Goal: Task Accomplishment & Management: Complete application form

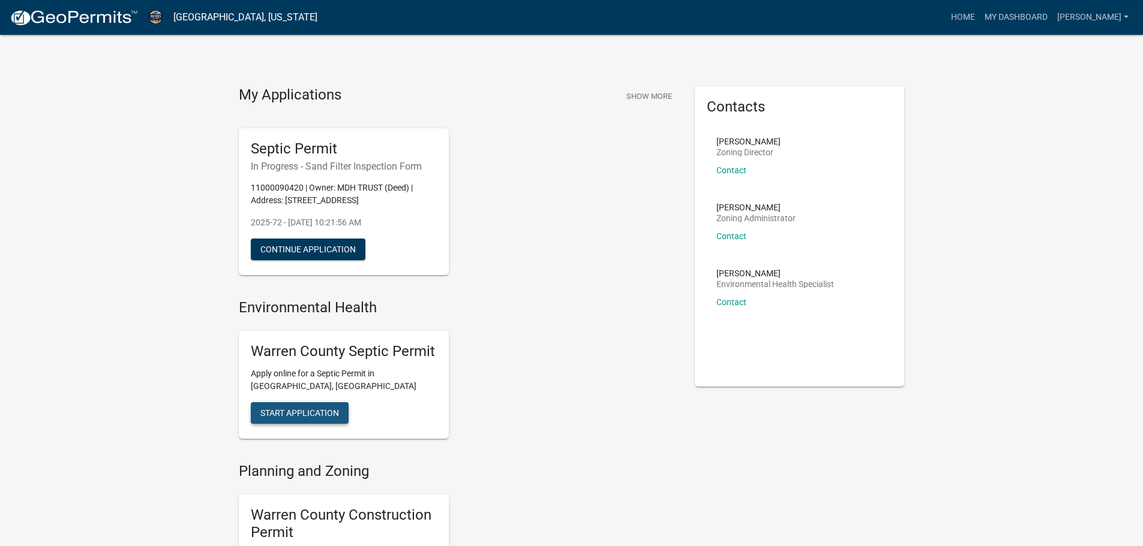
click at [298, 412] on span "Start Application" at bounding box center [299, 414] width 79 height 10
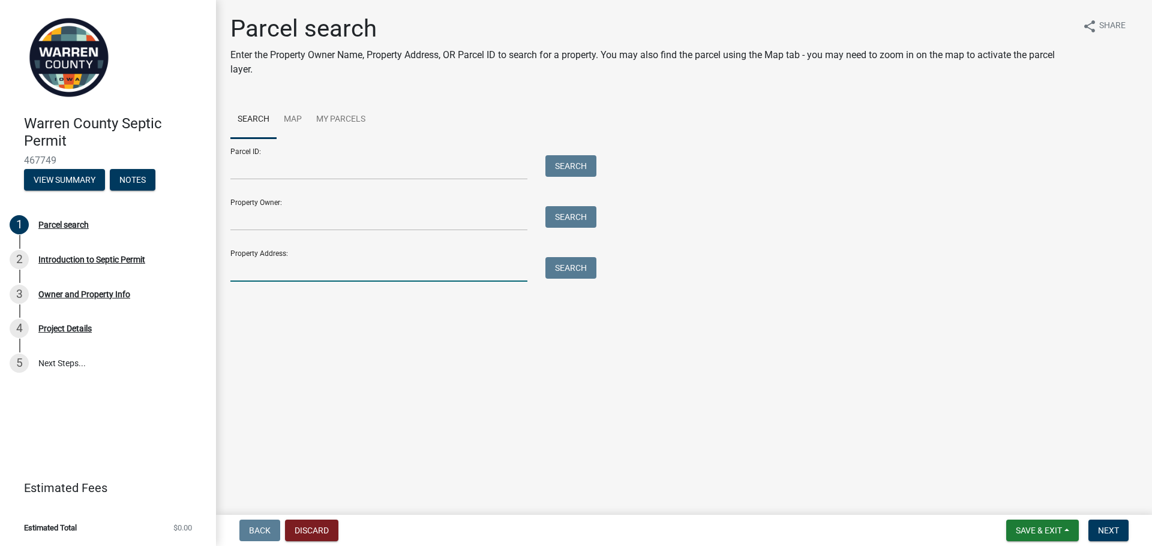
click at [261, 267] on input "Property Address:" at bounding box center [378, 269] width 297 height 25
type input "7055 G24"
click at [565, 268] on button "Search" at bounding box center [570, 268] width 51 height 22
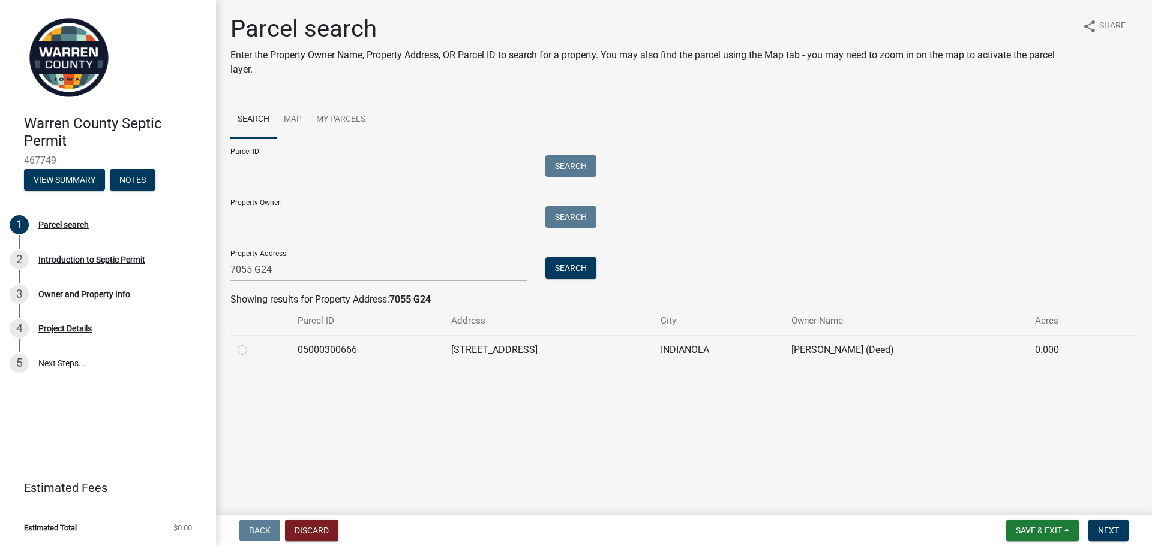
click at [252, 343] on label at bounding box center [252, 343] width 0 height 0
click at [252, 348] on input "radio" at bounding box center [256, 347] width 8 height 8
radio input "true"
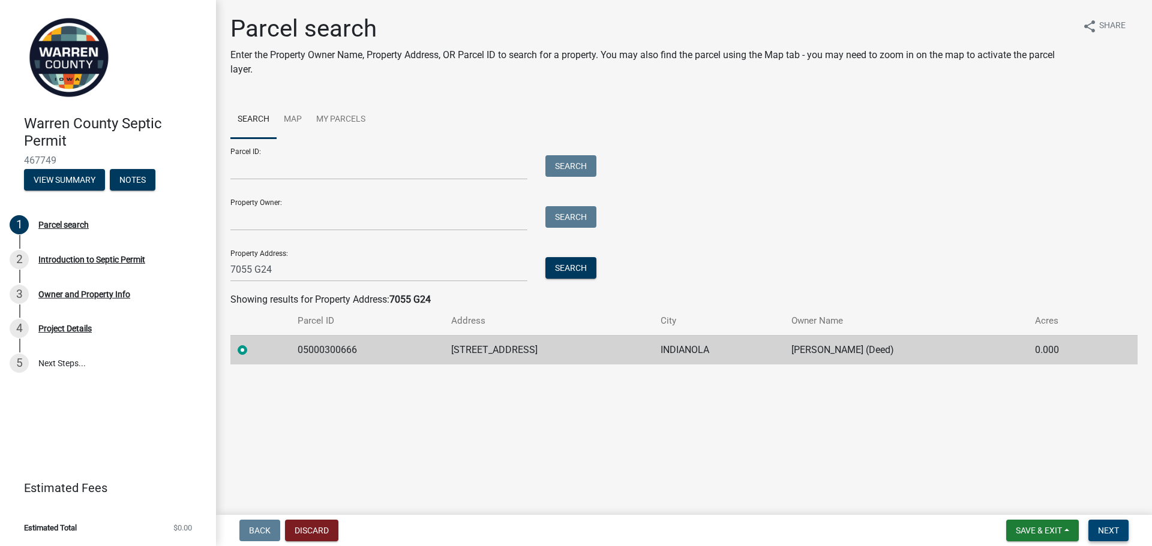
click at [1109, 532] on span "Next" at bounding box center [1108, 531] width 21 height 10
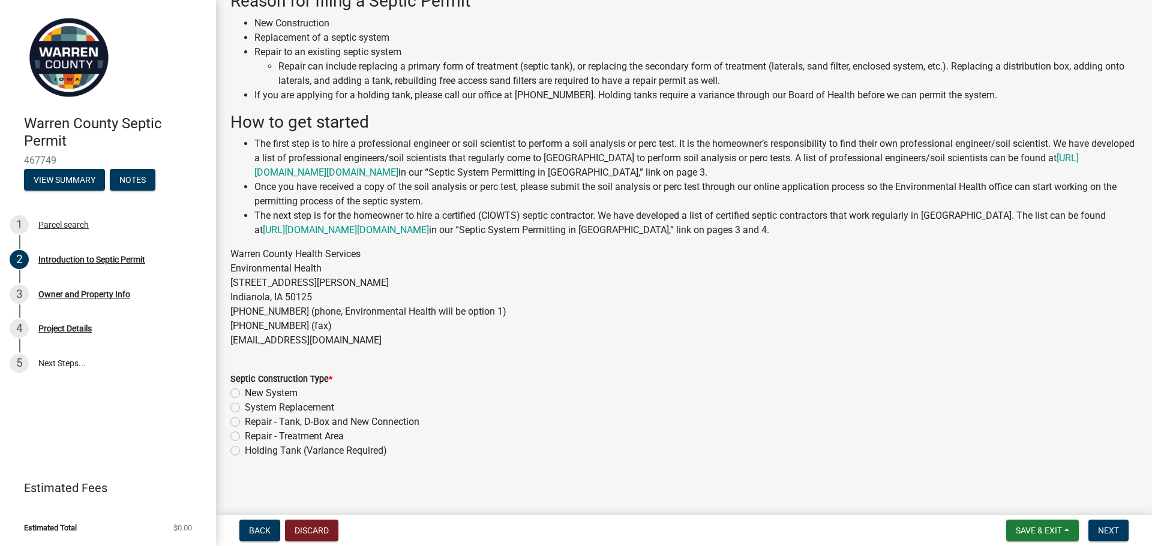
scroll to position [82, 0]
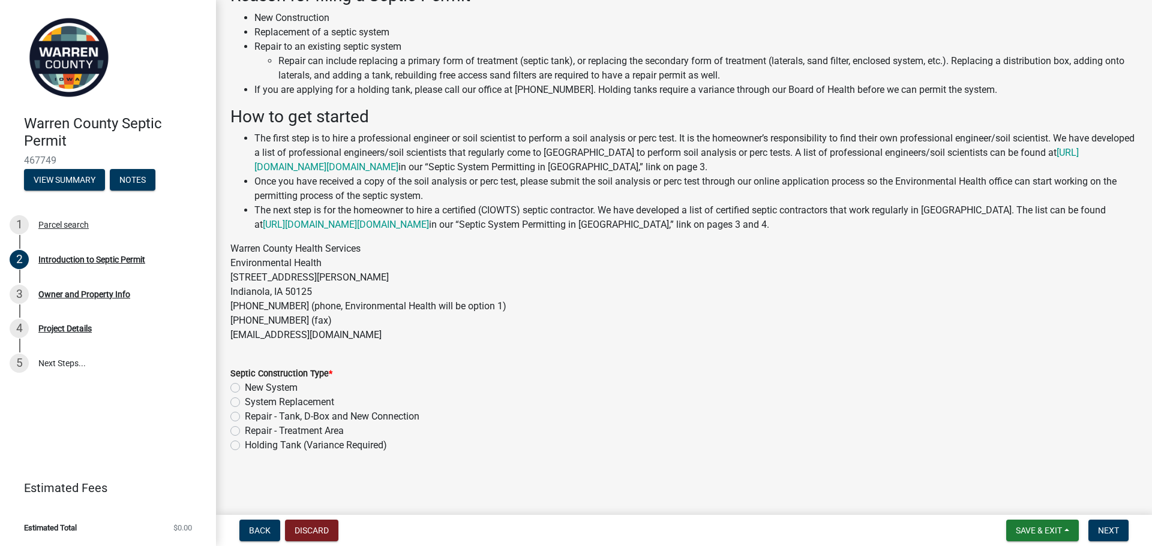
click at [245, 402] on label "System Replacement" at bounding box center [289, 402] width 89 height 14
click at [245, 402] on input "System Replacement" at bounding box center [249, 399] width 8 height 8
radio input "true"
click at [1114, 525] on button "Next" at bounding box center [1108, 531] width 40 height 22
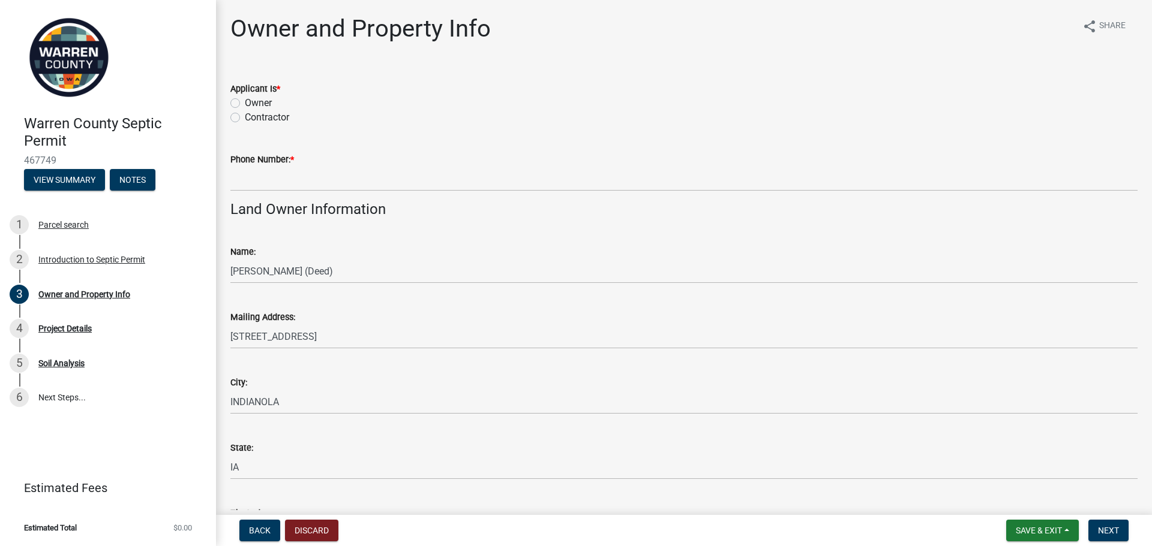
click at [245, 116] on label "Contractor" at bounding box center [267, 117] width 44 height 14
click at [245, 116] on input "Contractor" at bounding box center [249, 114] width 8 height 8
radio input "true"
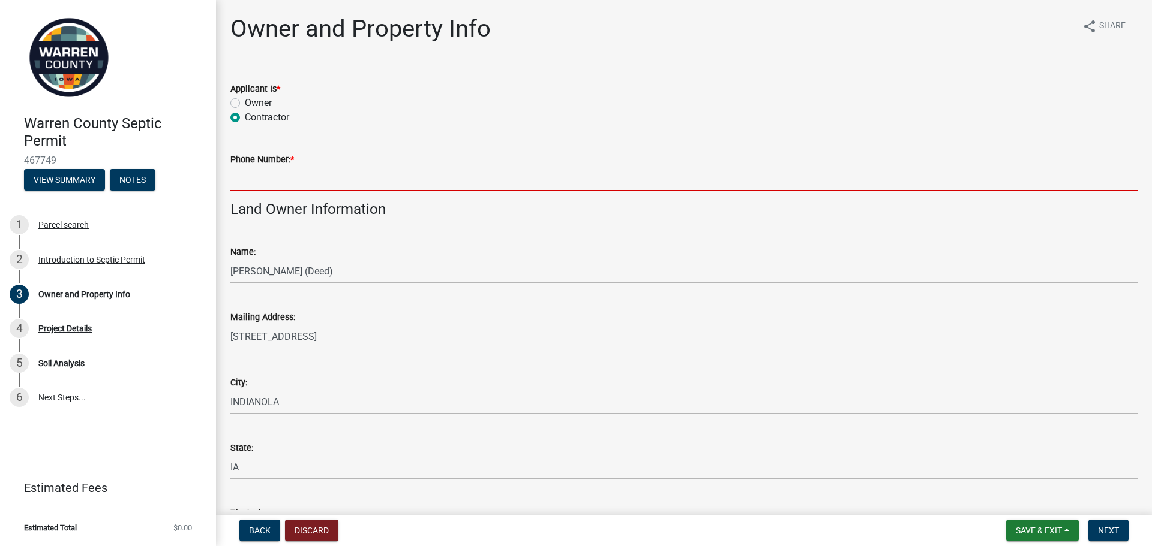
click at [253, 174] on input "Phone Number: *" at bounding box center [683, 179] width 907 height 25
type input "5154807139"
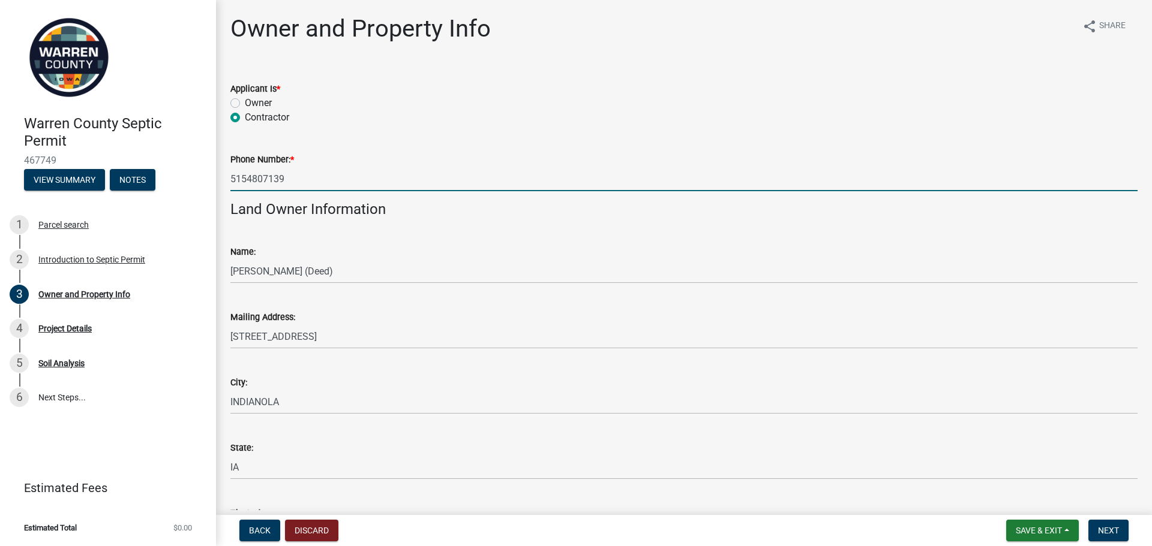
type input "[EMAIL_ADDRESS][DOMAIN_NAME]"
click at [1112, 528] on span "Next" at bounding box center [1108, 531] width 21 height 10
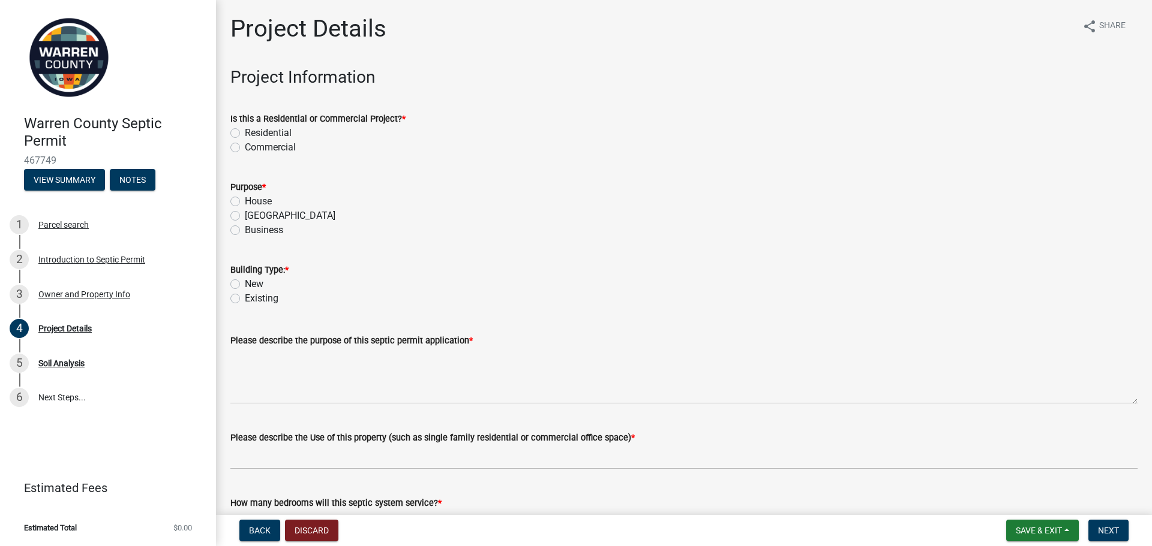
click at [245, 133] on label "Residential" at bounding box center [268, 133] width 47 height 14
click at [245, 133] on input "Residential" at bounding box center [249, 130] width 8 height 8
radio input "true"
click at [245, 197] on label "House" at bounding box center [258, 201] width 27 height 14
click at [245, 197] on input "House" at bounding box center [249, 198] width 8 height 8
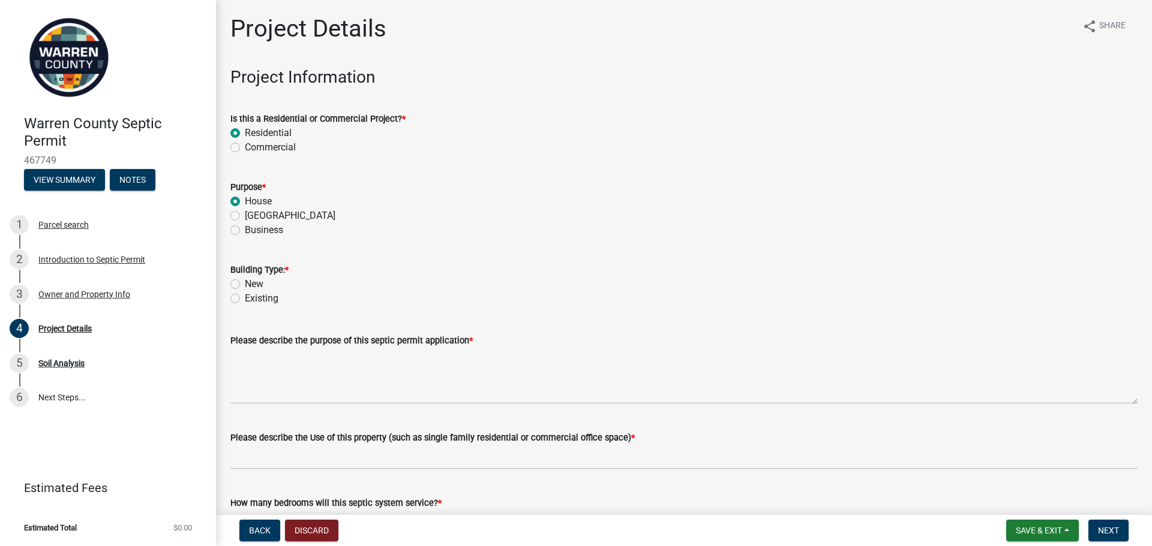
radio input "true"
click at [245, 297] on label "Existing" at bounding box center [262, 299] width 34 height 14
click at [245, 297] on input "Existing" at bounding box center [249, 296] width 8 height 8
radio input "true"
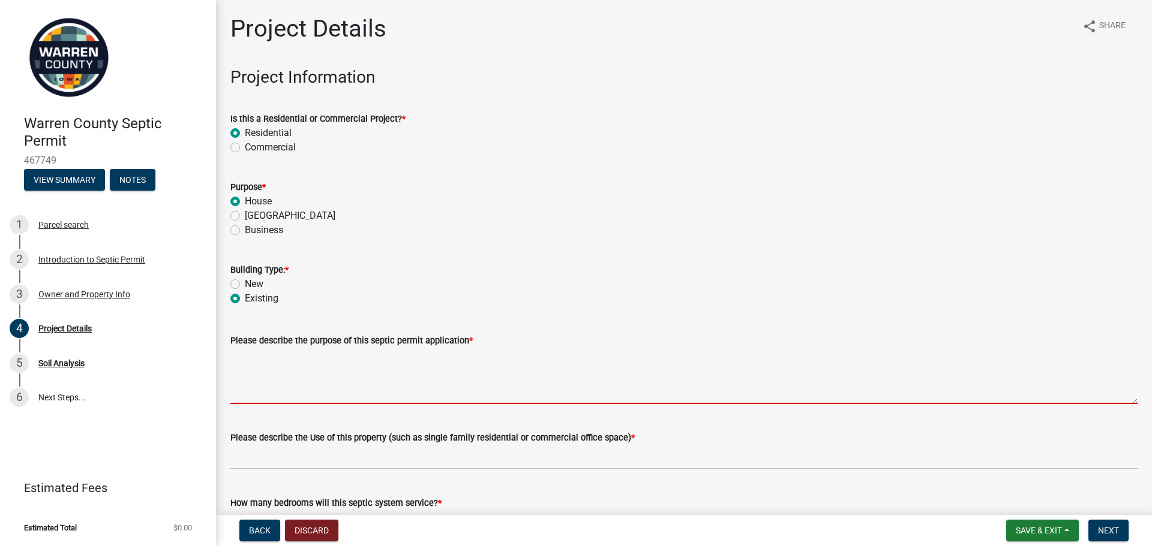
drag, startPoint x: 278, startPoint y: 380, endPoint x: 340, endPoint y: 376, distance: 62.5
click at [280, 380] on textarea "Please describe the purpose of this septic permit application *" at bounding box center [683, 376] width 907 height 56
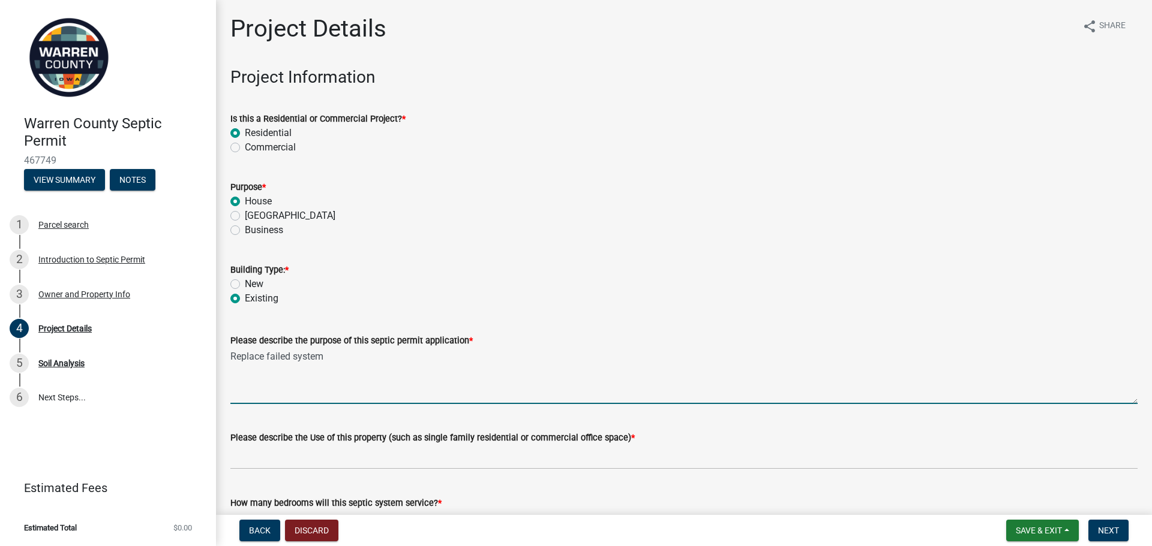
type textarea "Replace failed system"
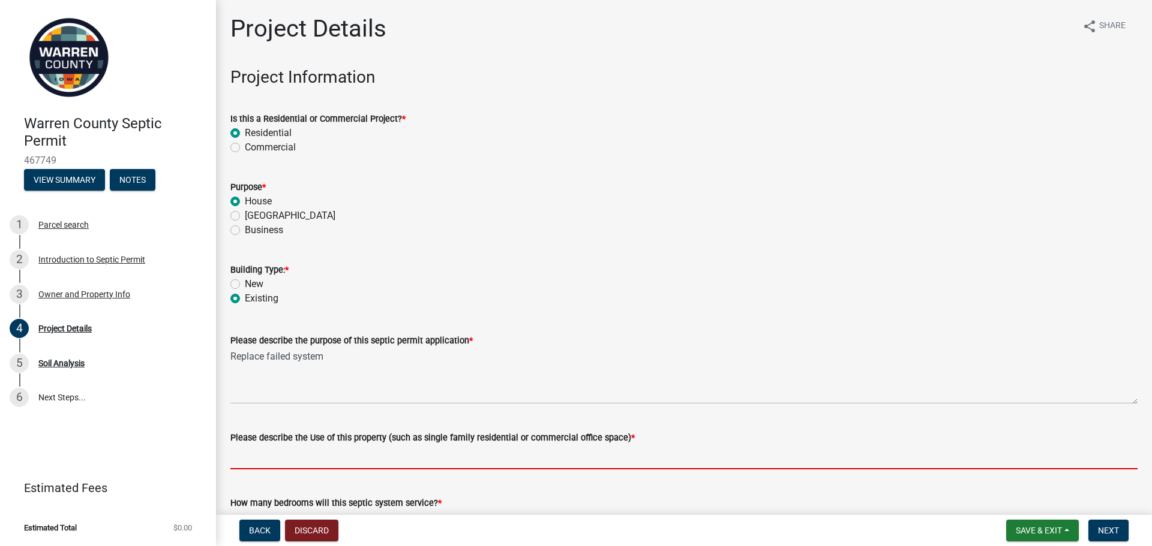
click at [315, 467] on input "Please describe the Use of this property (such as single family residential or …" at bounding box center [683, 457] width 907 height 25
type input "single family residintial"
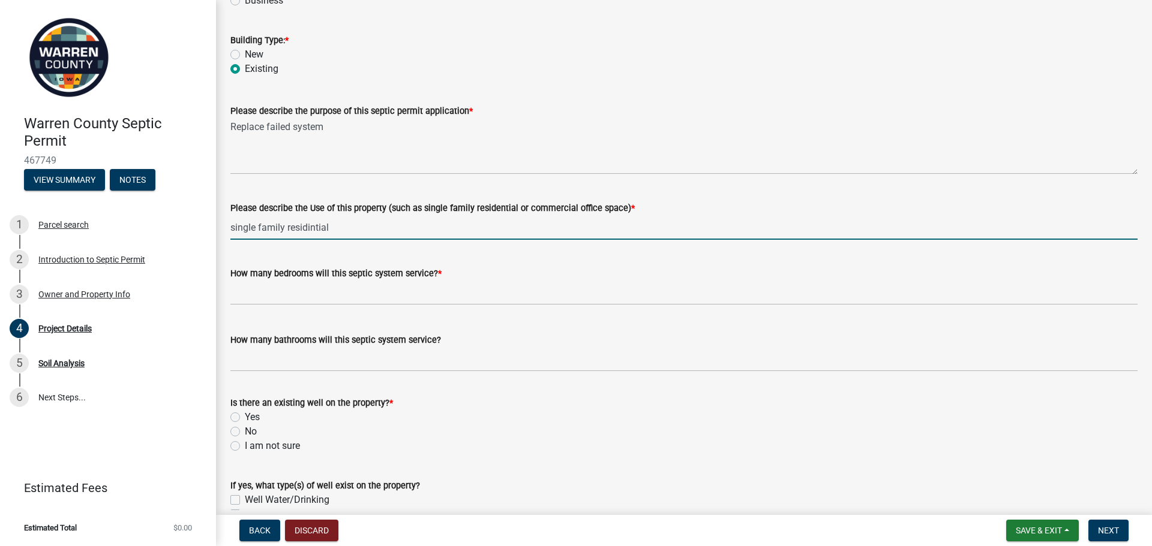
scroll to position [240, 0]
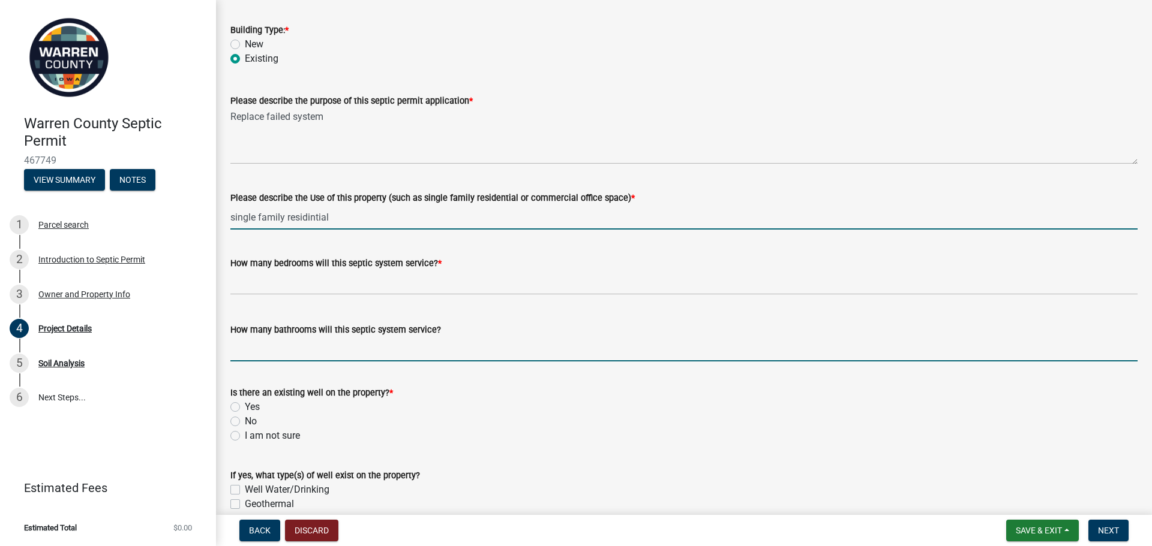
click at [291, 353] on input "How many bathrooms will this septic system service?" at bounding box center [683, 349] width 907 height 25
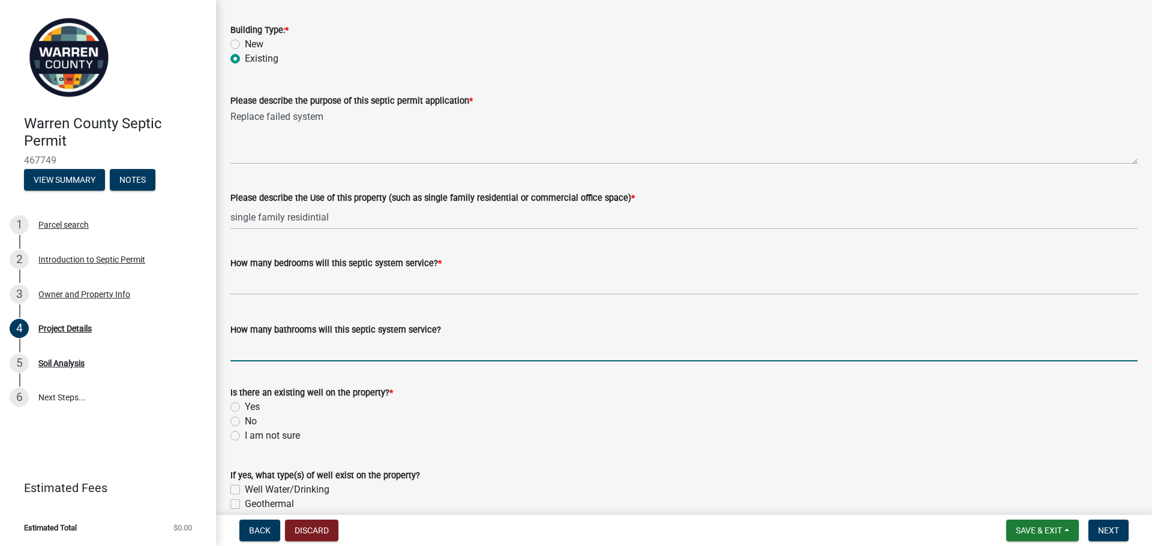
type input "3"
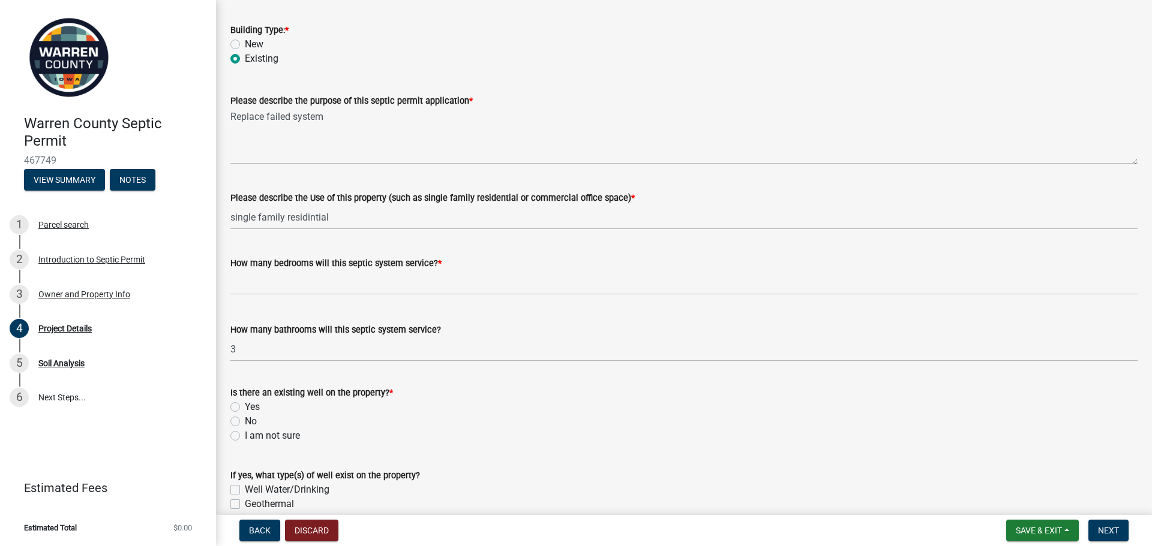
click at [245, 421] on label "No" at bounding box center [251, 422] width 12 height 14
click at [245, 421] on input "No" at bounding box center [249, 419] width 8 height 8
radio input "true"
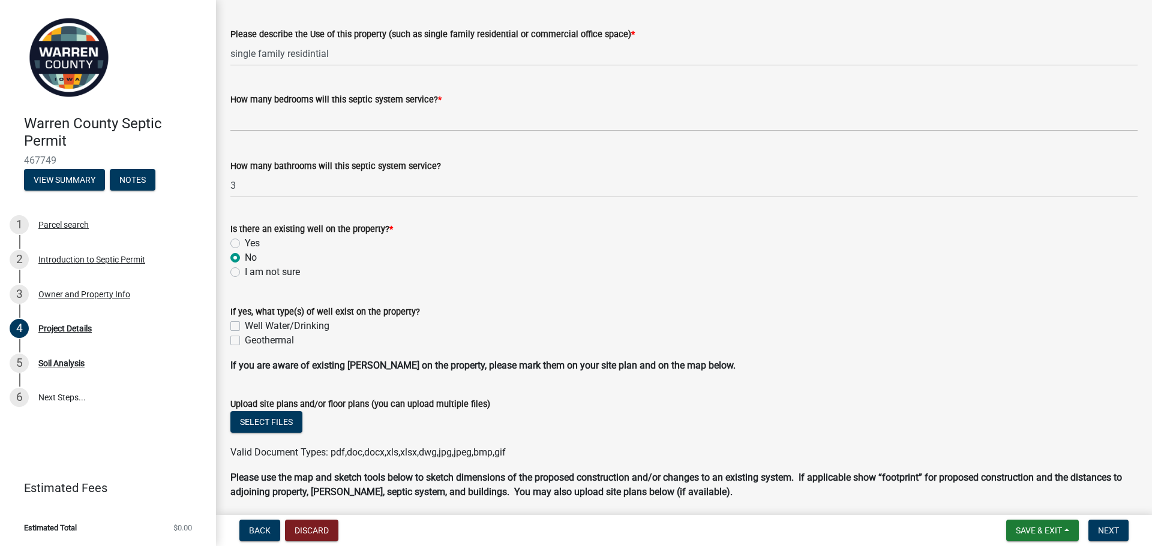
scroll to position [420, 0]
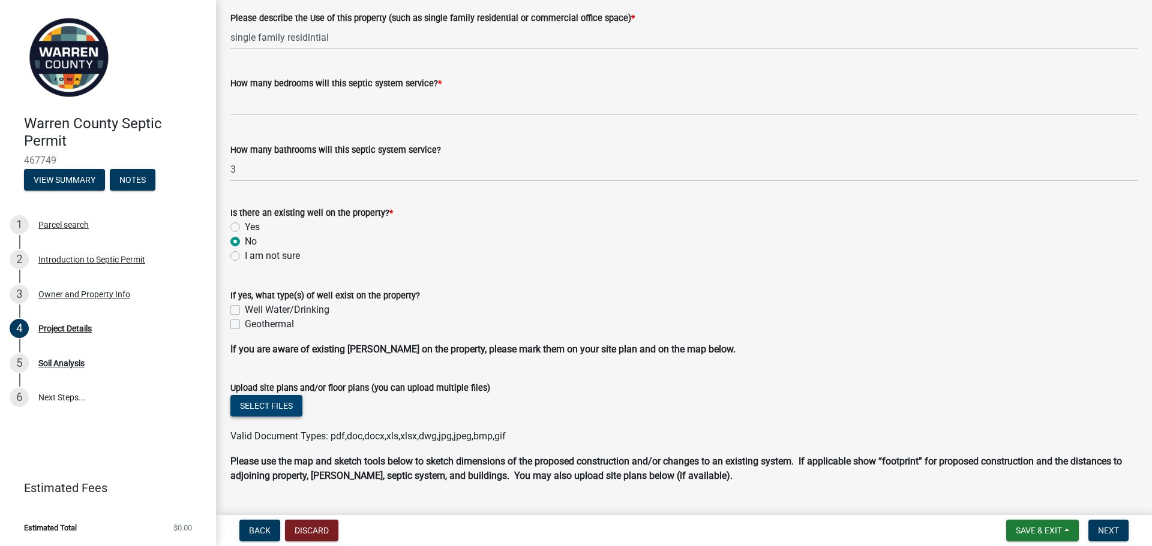
click at [274, 403] on button "Select files" at bounding box center [266, 406] width 72 height 22
click at [276, 409] on button "Select files" at bounding box center [266, 406] width 72 height 22
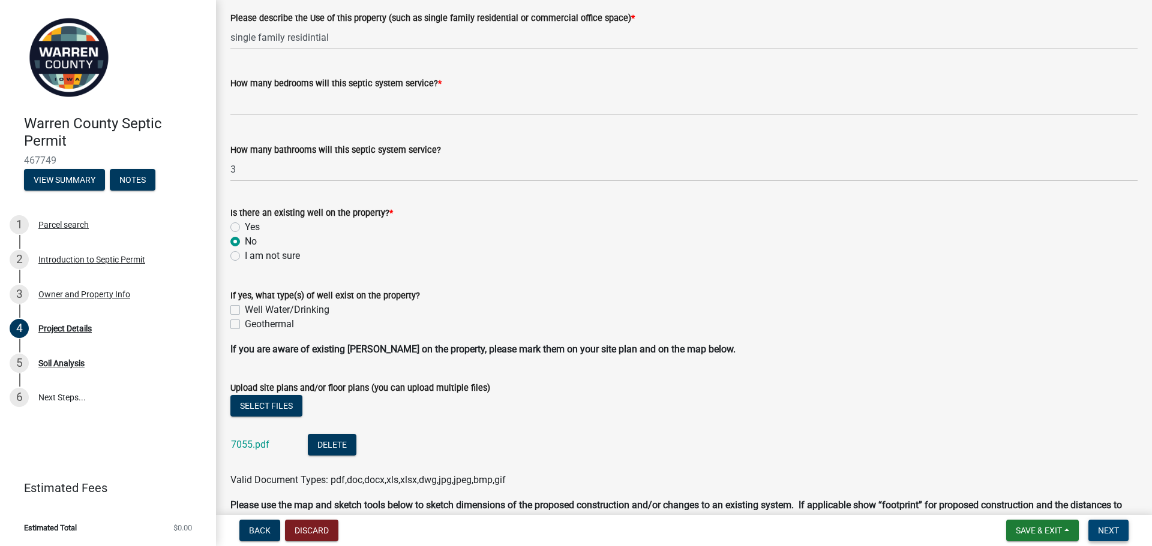
click at [1115, 526] on span "Next" at bounding box center [1108, 531] width 21 height 10
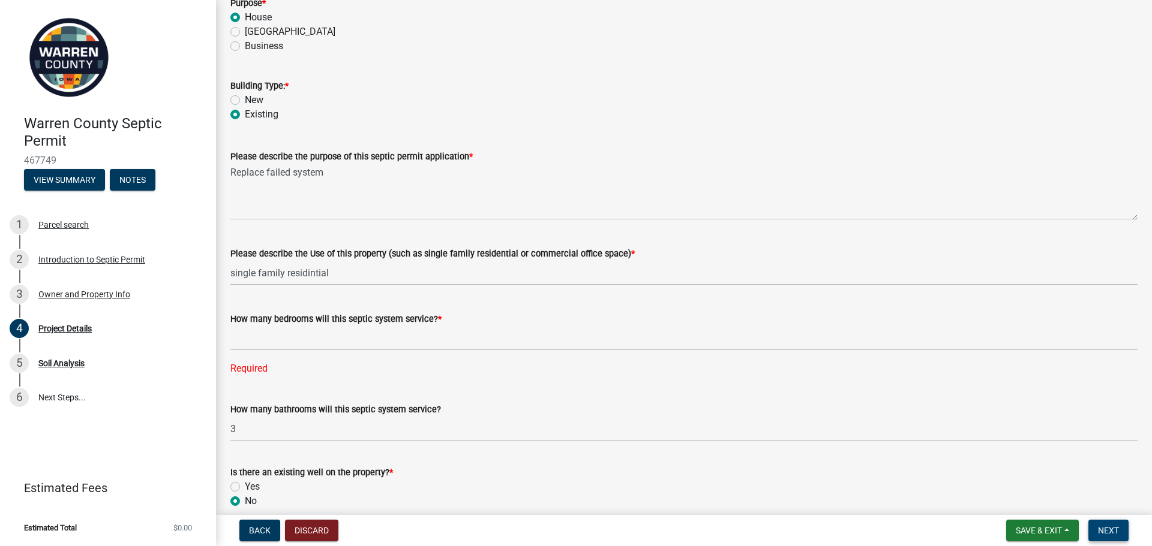
scroll to position [180, 0]
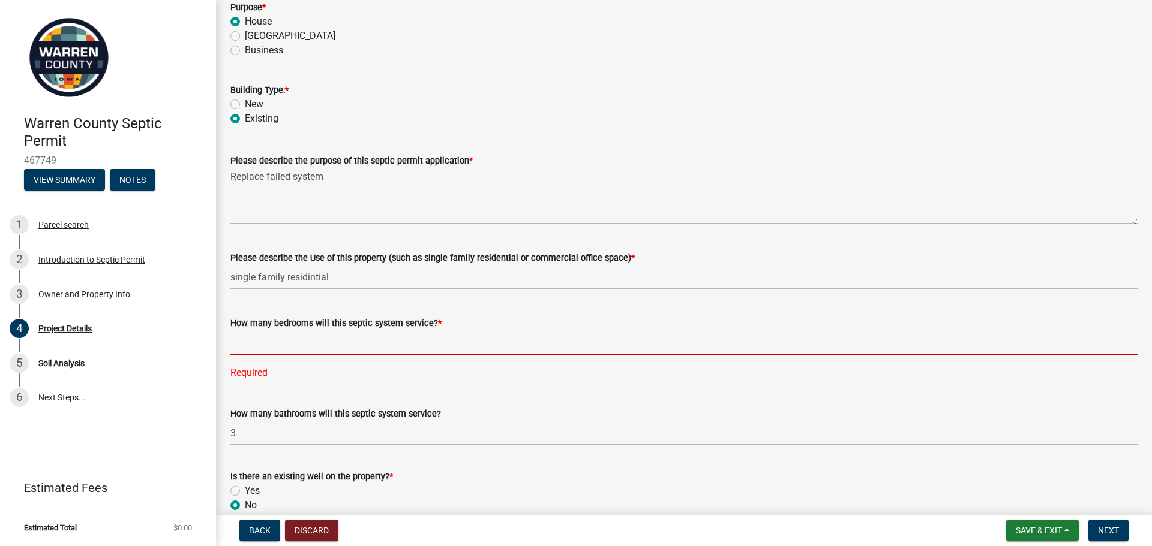
click at [271, 344] on input "text" at bounding box center [683, 343] width 907 height 25
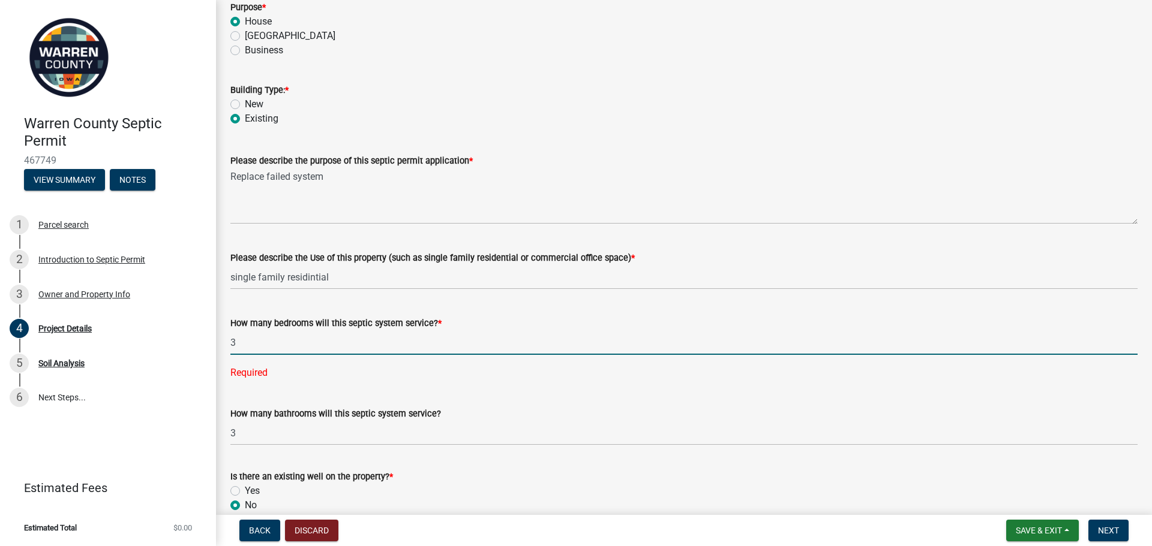
type input "3"
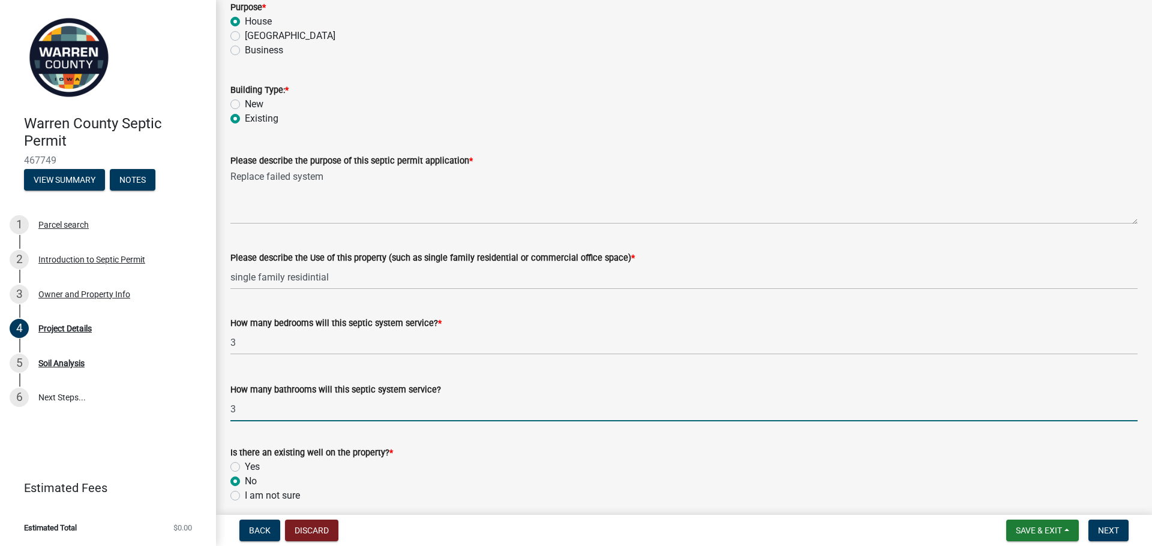
click at [241, 432] on wm-data-entity-input-list "Project Information Is this a Residential or Commercial Project? * Residential …" at bounding box center [683, 513] width 907 height 1253
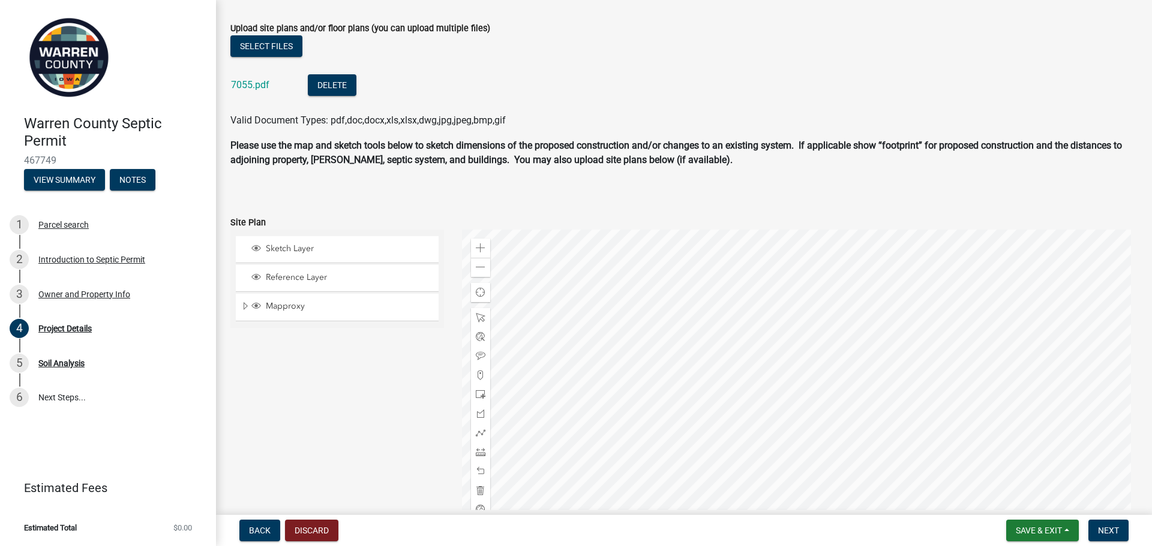
scroll to position [857, 0]
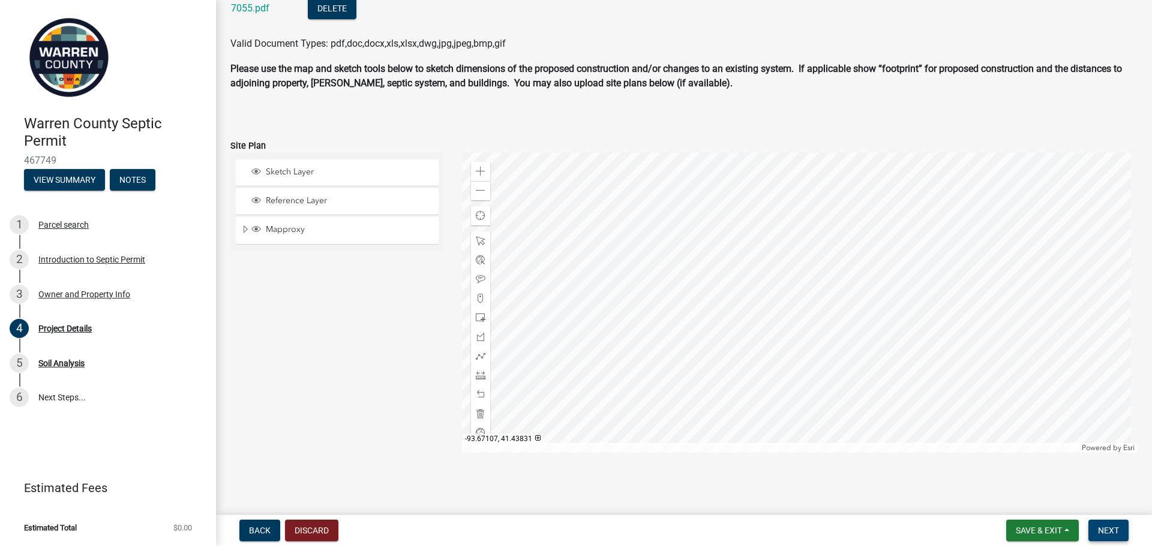
type input "2"
click at [1112, 526] on span "Next" at bounding box center [1108, 531] width 21 height 10
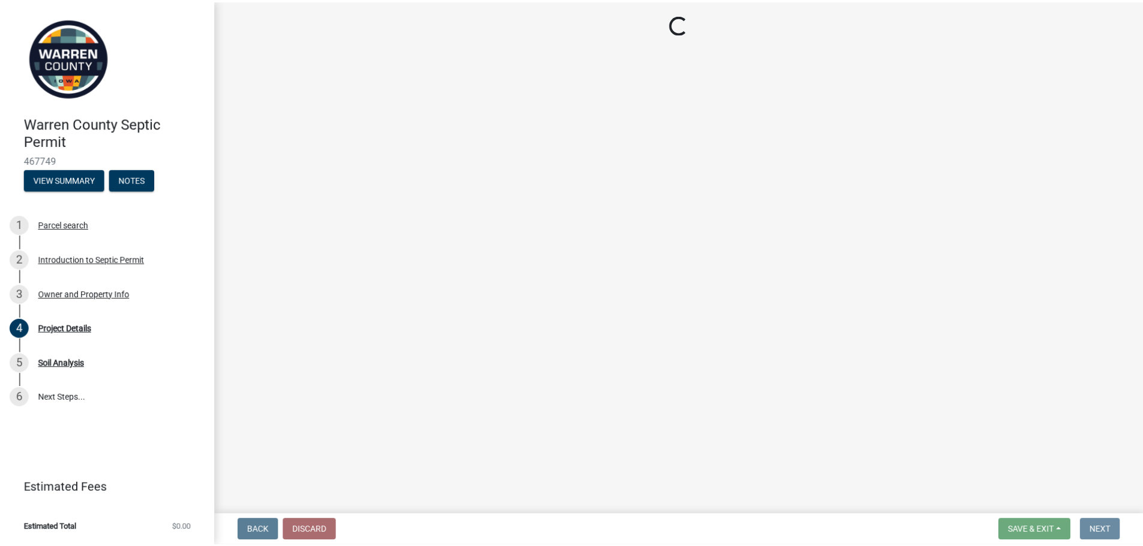
scroll to position [0, 0]
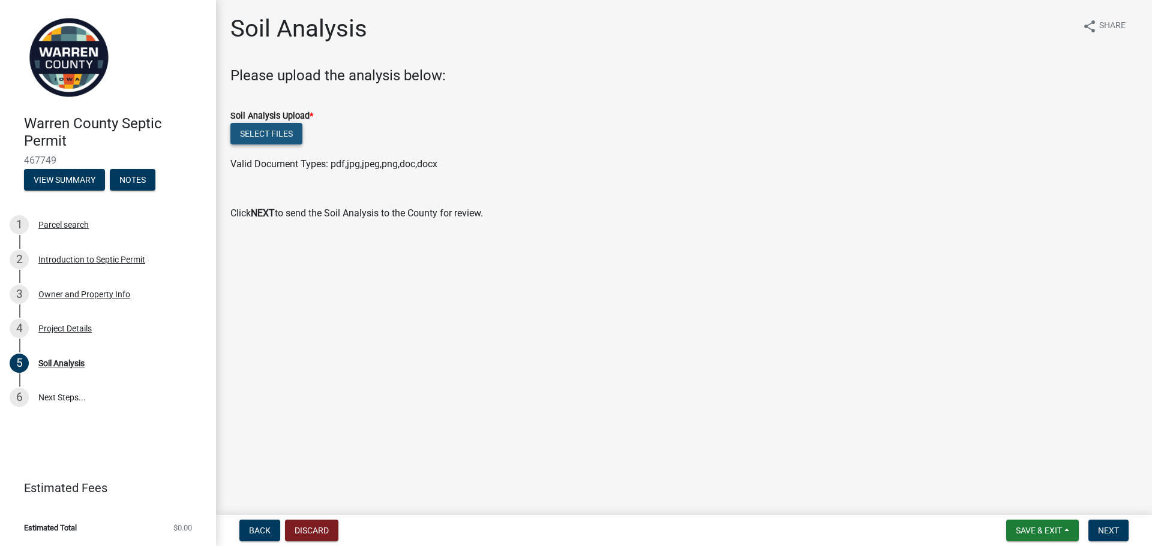
click at [264, 127] on button "Select files" at bounding box center [266, 134] width 72 height 22
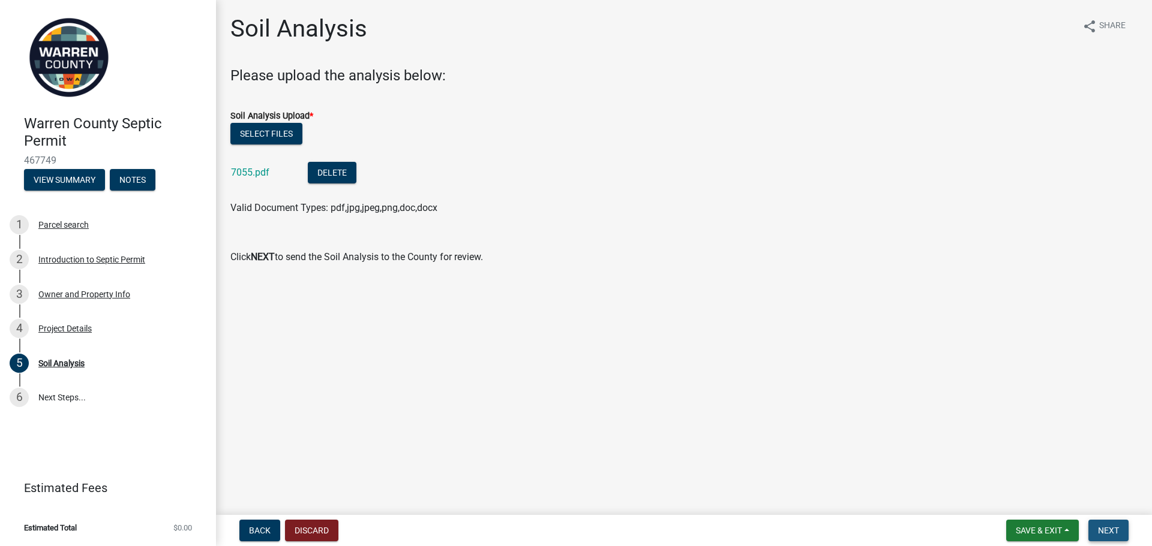
click at [1107, 527] on span "Next" at bounding box center [1108, 531] width 21 height 10
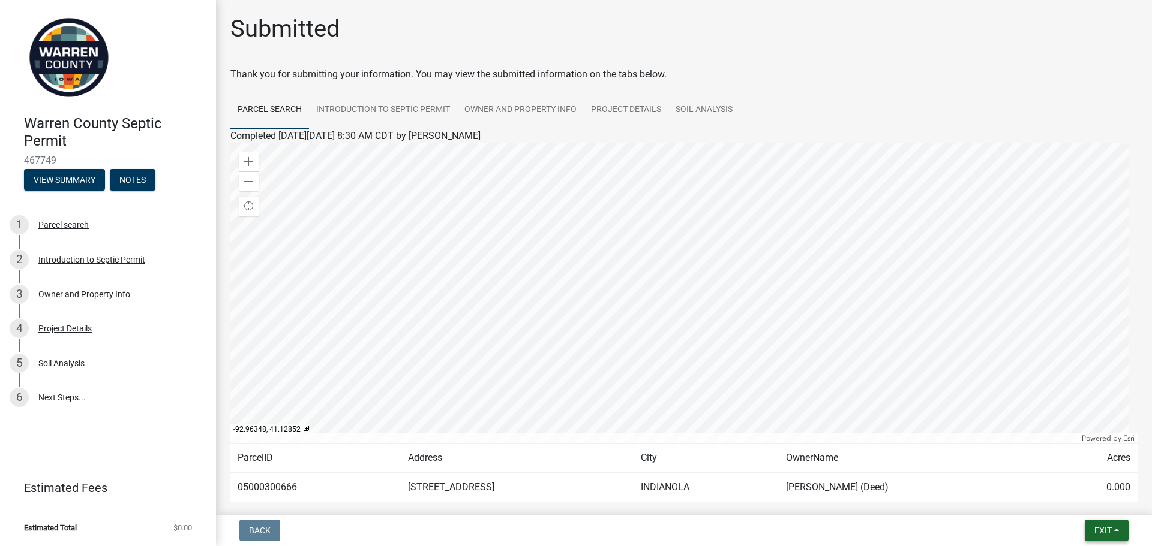
click at [1107, 528] on span "Exit" at bounding box center [1102, 531] width 17 height 10
click at [1065, 498] on button "Save & Exit" at bounding box center [1080, 499] width 96 height 29
